Goal: Task Accomplishment & Management: Use online tool/utility

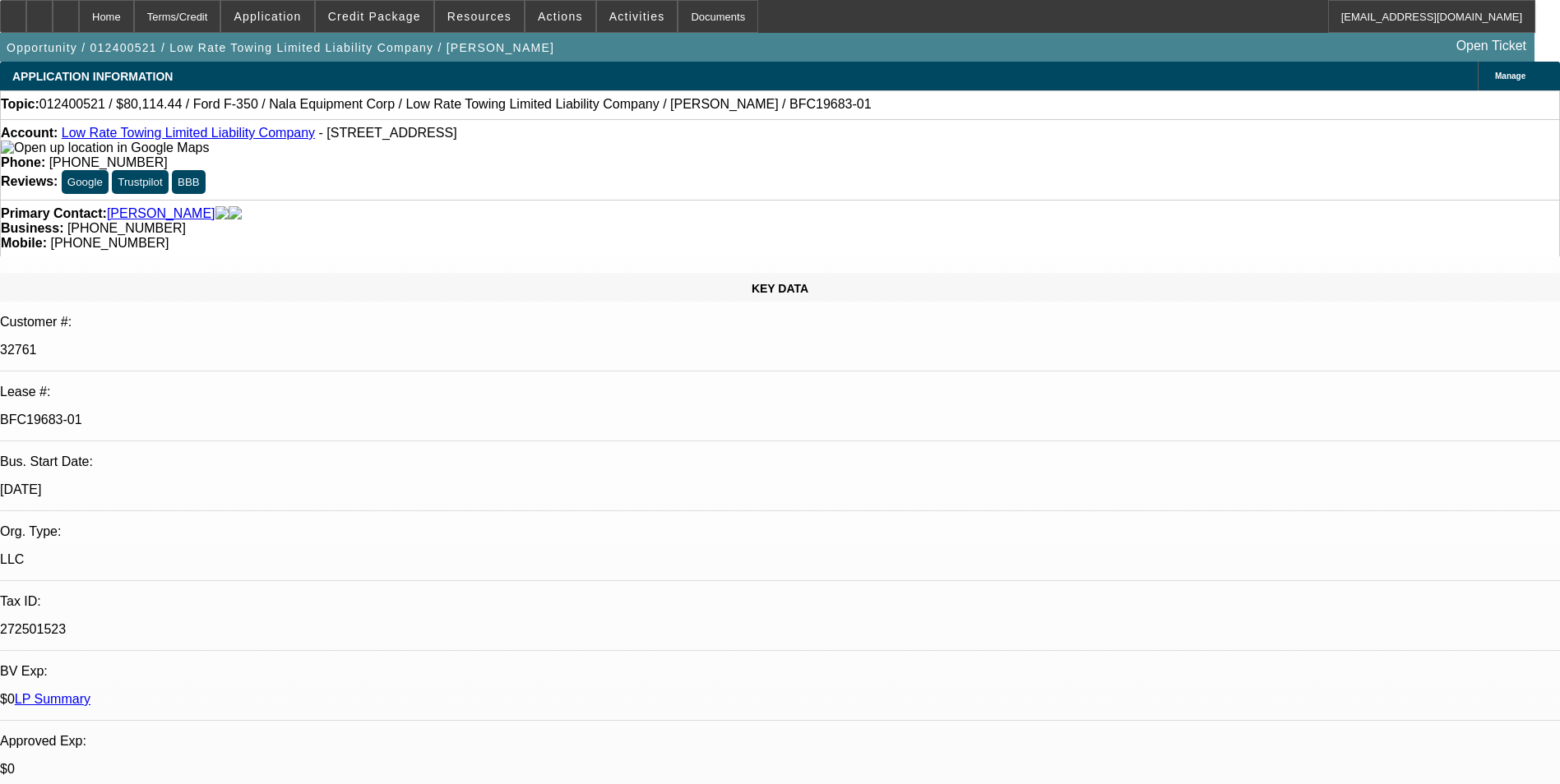
select select "0"
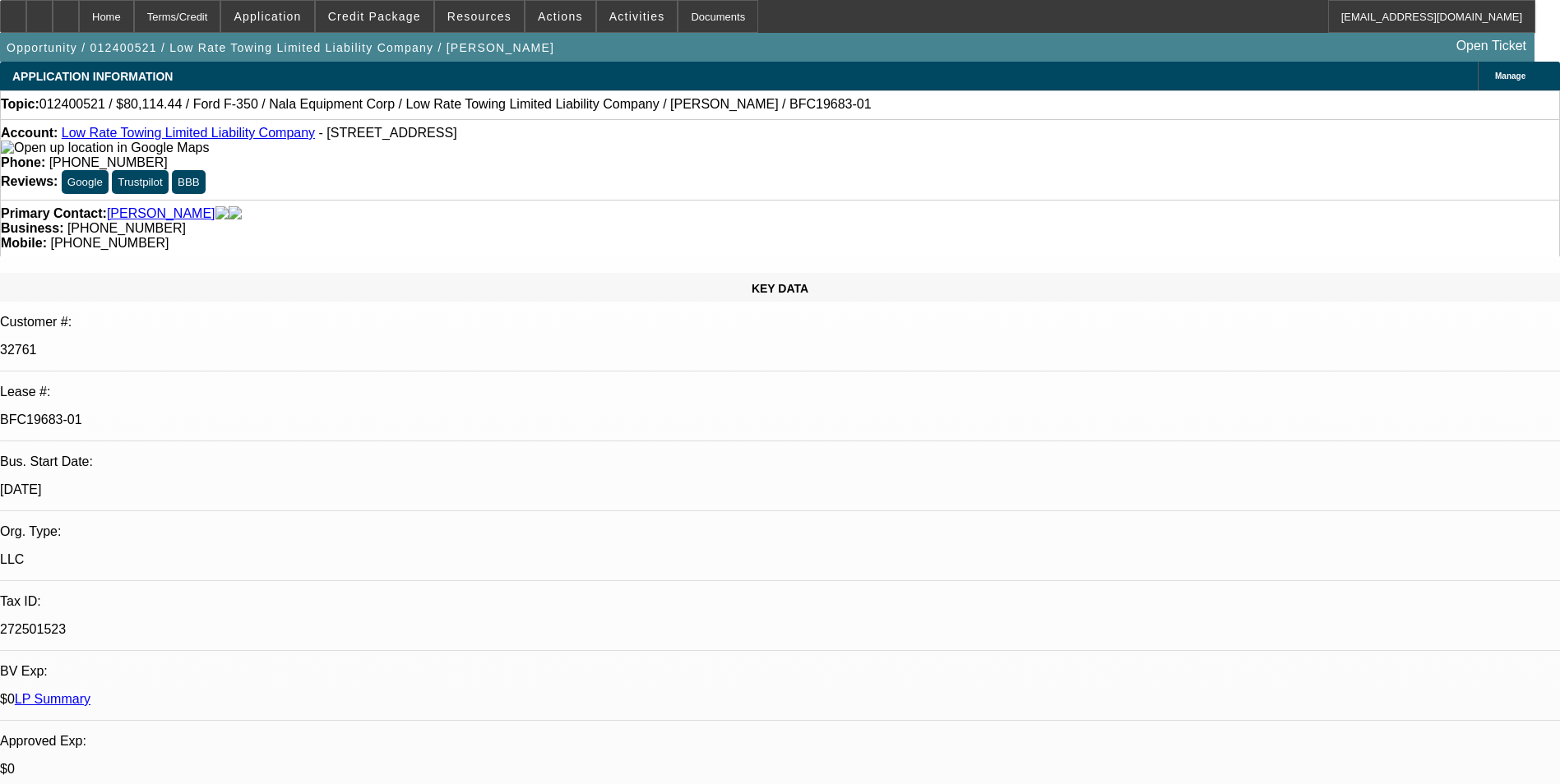
select select "2"
select select "0"
select select "2"
select select "0"
select select "1"
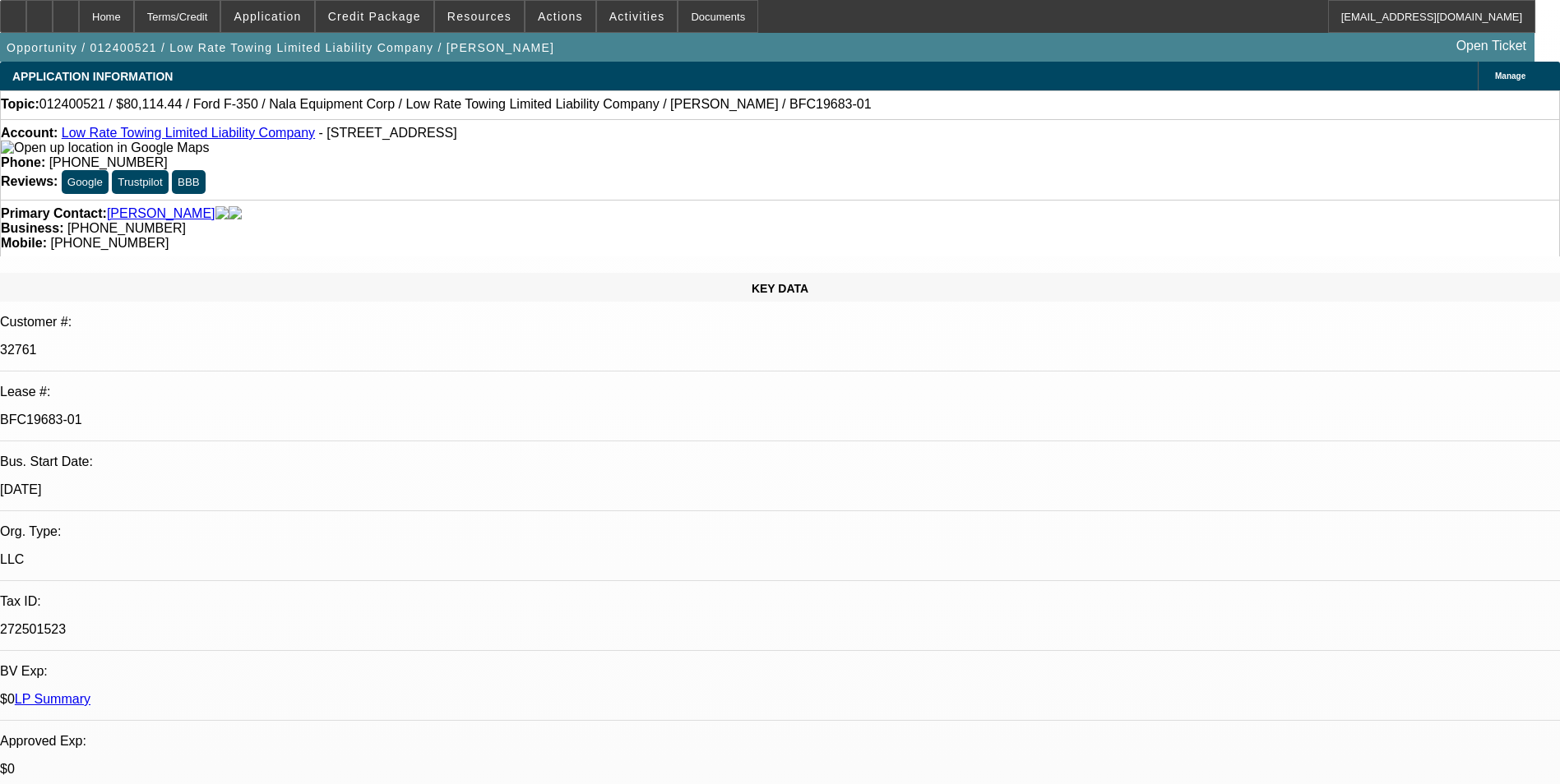
select select "2"
select select "6"
select select "1"
select select "2"
select select "6"
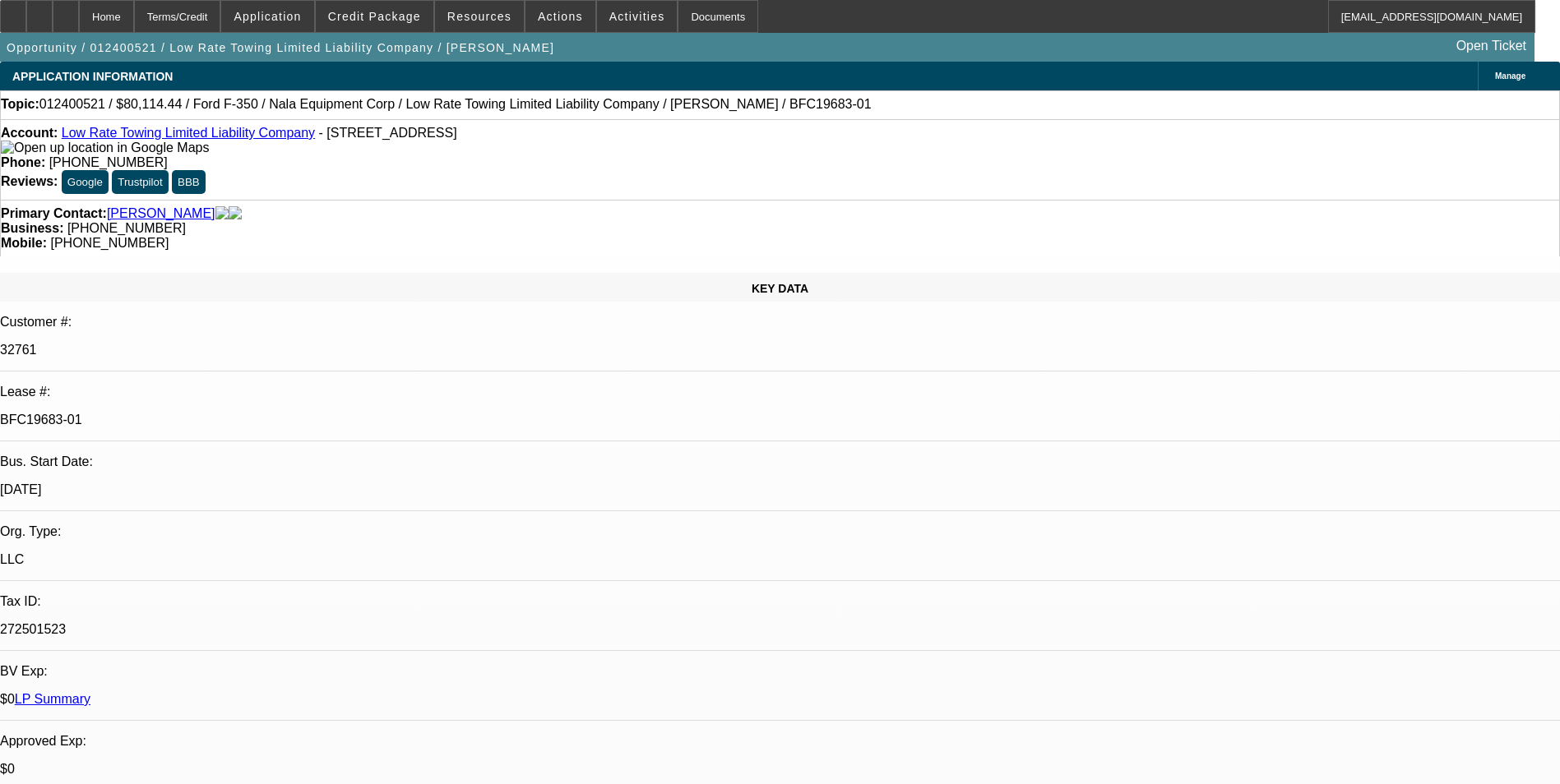
select select "1"
select select "2"
select select "6"
select select "1"
select select "2"
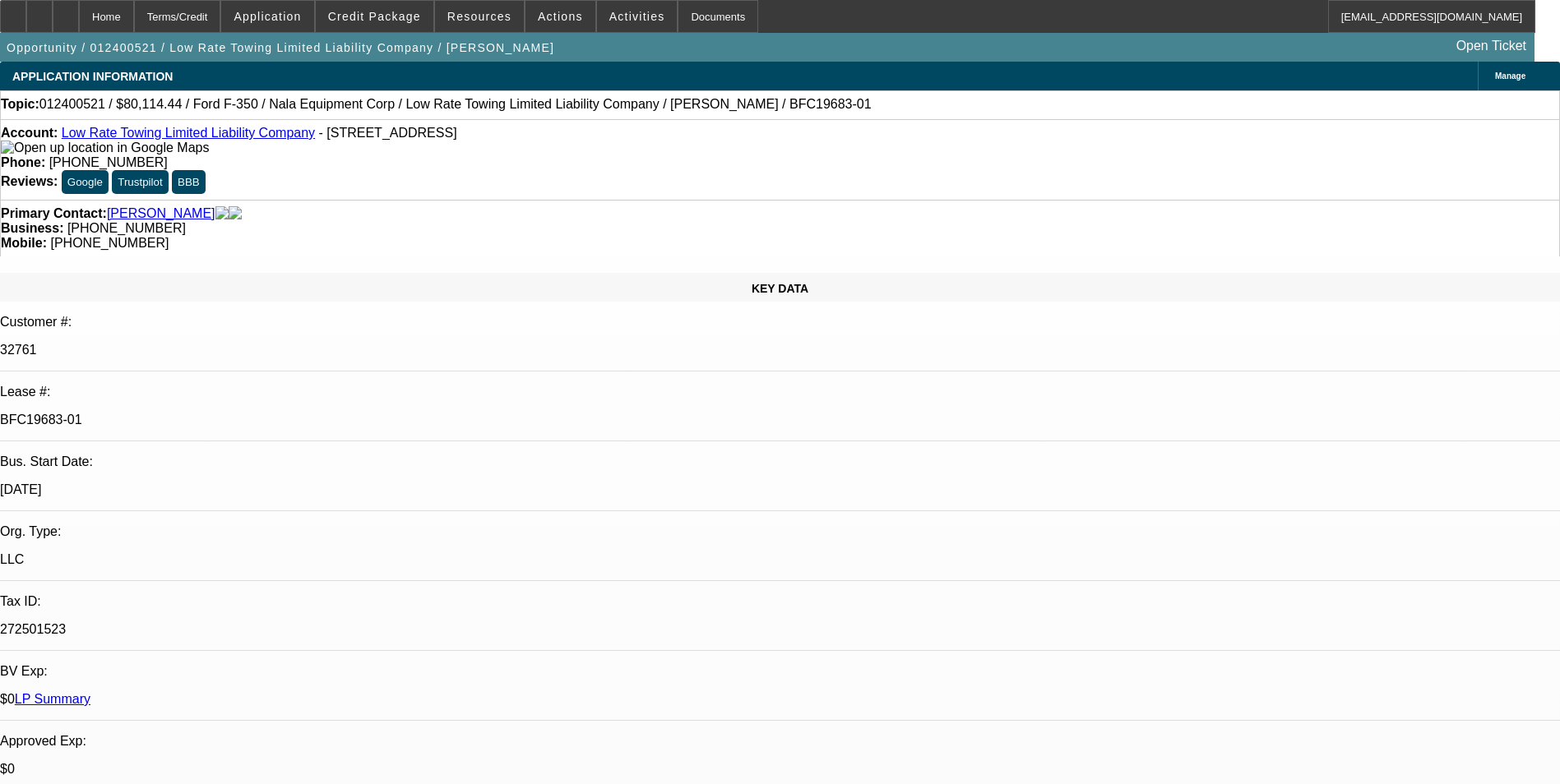
select select "6"
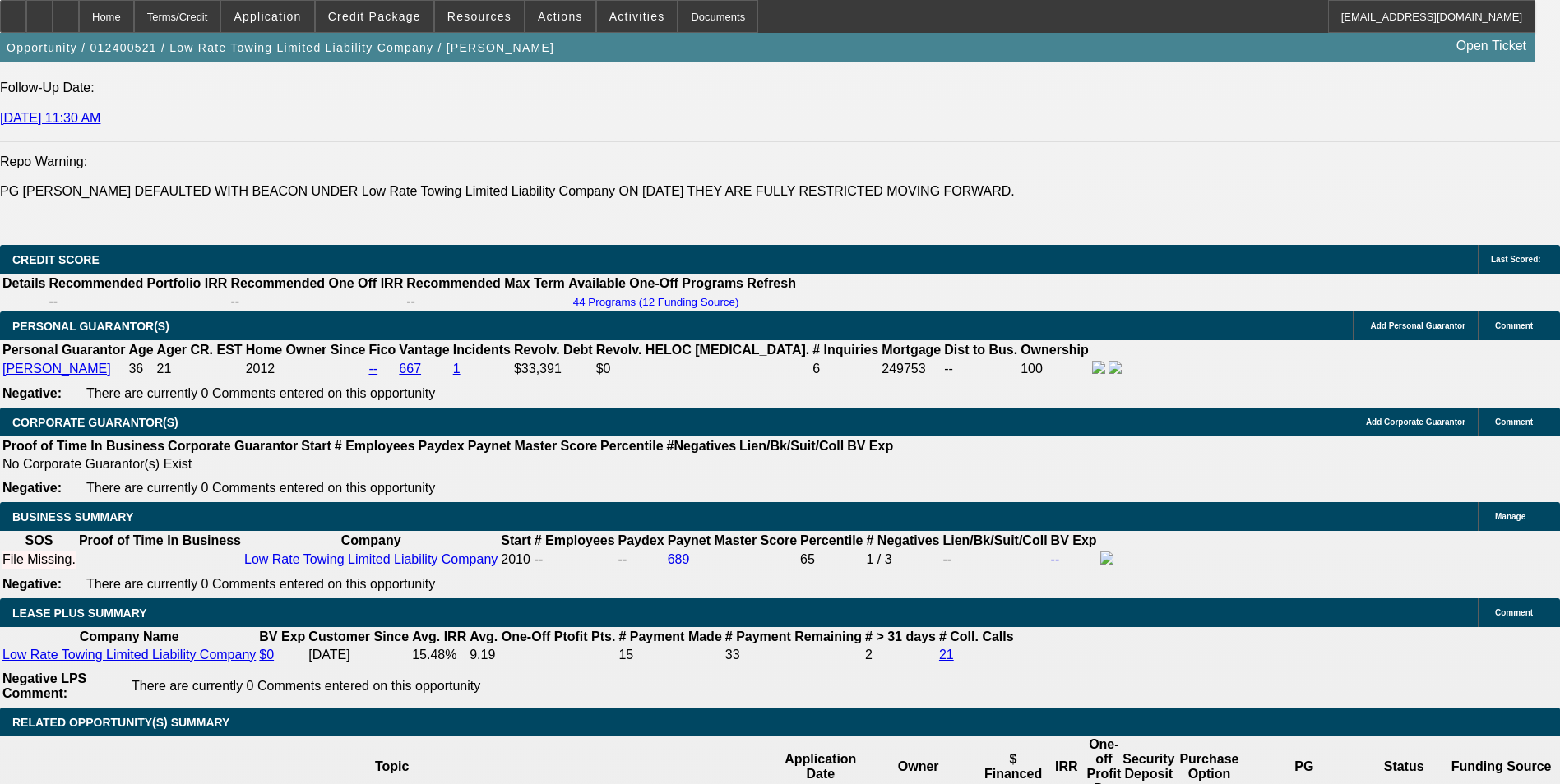
scroll to position [2384, 0]
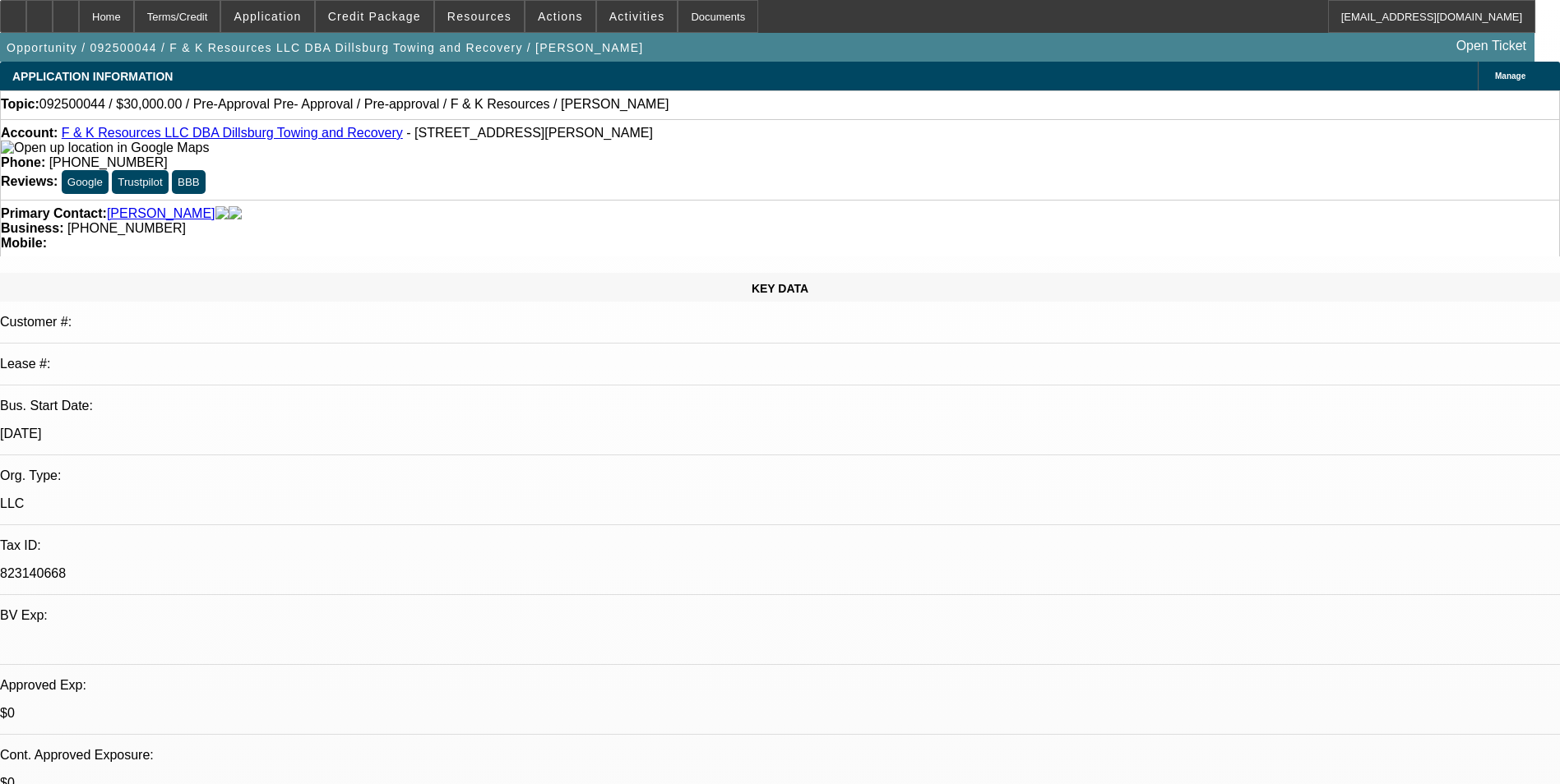
select select "0"
select select "6"
